Goal: Navigation & Orientation: Find specific page/section

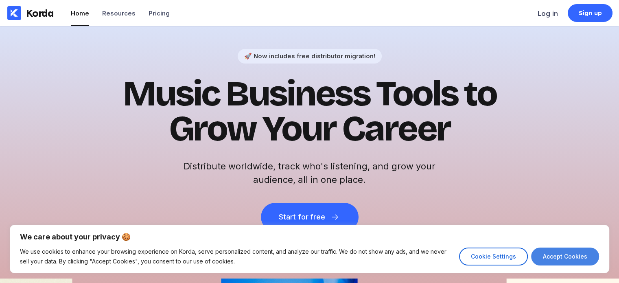
click at [555, 257] on button "Accept Cookies" at bounding box center [565, 257] width 68 height 18
checkbox input "true"
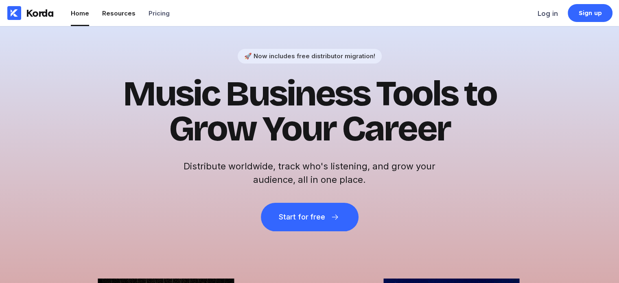
click at [118, 13] on div "Resources" at bounding box center [118, 13] width 33 height 8
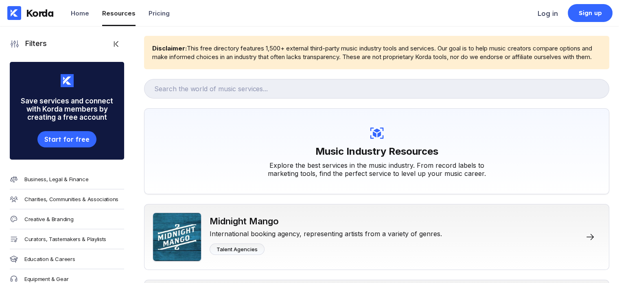
click at [121, 17] on div "Resources" at bounding box center [118, 13] width 33 height 8
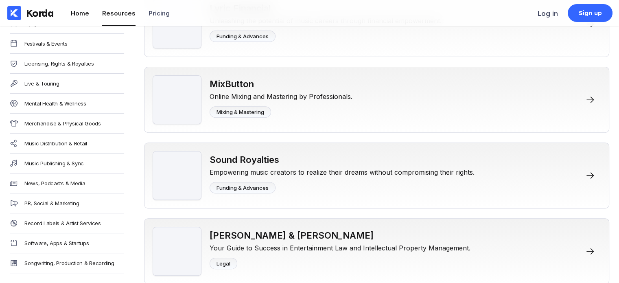
scroll to position [3414, 0]
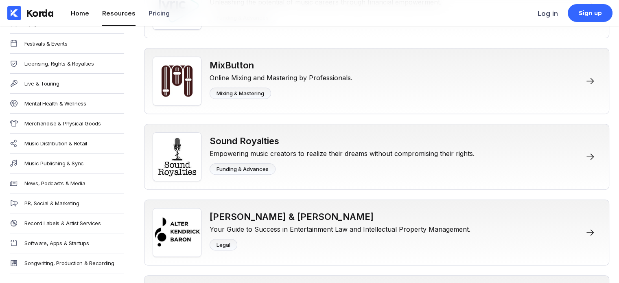
click at [78, 18] on li "Home" at bounding box center [80, 13] width 18 height 26
